Goal: Task Accomplishment & Management: Complete application form

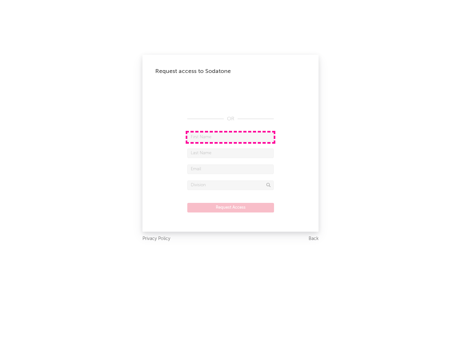
click at [230, 137] on input "text" at bounding box center [230, 137] width 86 height 10
type input "[PERSON_NAME]"
click at [230, 153] on input "text" at bounding box center [230, 153] width 86 height 10
type input "[PERSON_NAME]"
click at [230, 169] on input "text" at bounding box center [230, 169] width 86 height 10
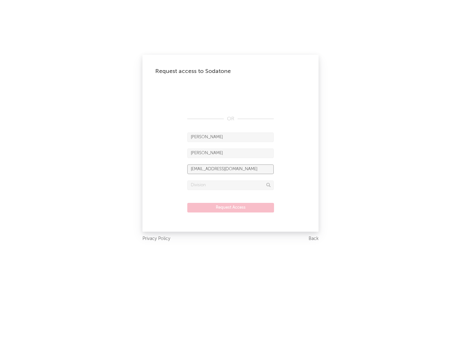
type input "[EMAIL_ADDRESS][DOMAIN_NAME]"
click at [230, 185] on input "text" at bounding box center [230, 185] width 86 height 10
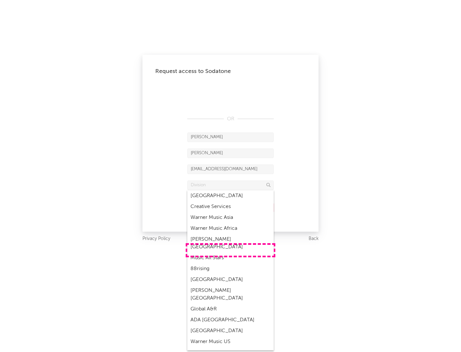
click at [230, 252] on div "Music All Stars" at bounding box center [230, 257] width 86 height 11
type input "Music All Stars"
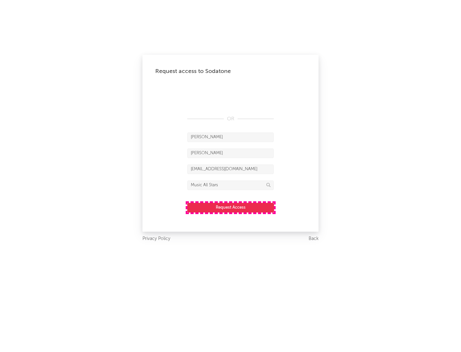
click at [230, 207] on button "Request Access" at bounding box center [230, 208] width 87 height 10
